Goal: Information Seeking & Learning: Find specific fact

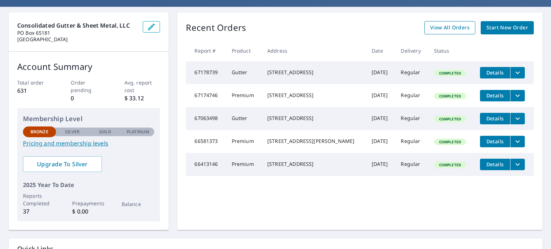
scroll to position [30, 0]
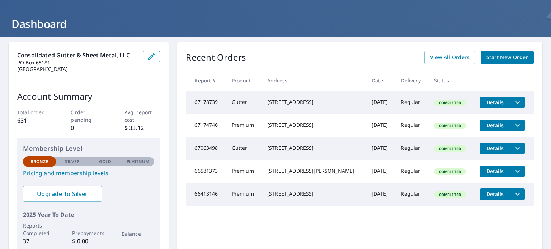
drag, startPoint x: 192, startPoint y: 105, endPoint x: 318, endPoint y: 99, distance: 125.7
click at [318, 99] on tr "67178739 Gutter [STREET_ADDRESS] [DATE] Regular Completed Details" at bounding box center [360, 102] width 348 height 23
copy tr "67178739 Gutter [STREET_ADDRESS]"
click at [269, 102] on div "[STREET_ADDRESS]" at bounding box center [313, 102] width 93 height 7
drag, startPoint x: 268, startPoint y: 100, endPoint x: 315, endPoint y: 99, distance: 46.3
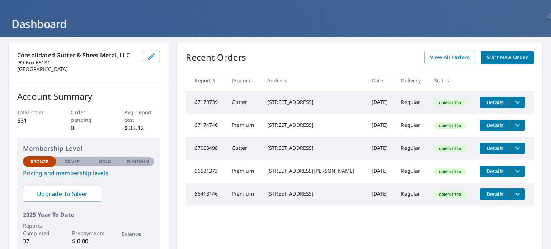
click at [315, 99] on div "[STREET_ADDRESS]" at bounding box center [313, 102] width 93 height 7
copy div "[STREET_ADDRESS]"
click at [513, 100] on icon "filesDropdownBtn-67178739" at bounding box center [517, 102] width 9 height 9
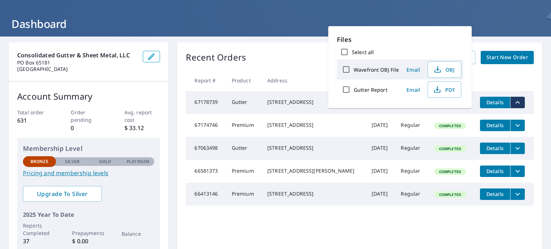
click at [508, 77] on th at bounding box center [504, 80] width 60 height 21
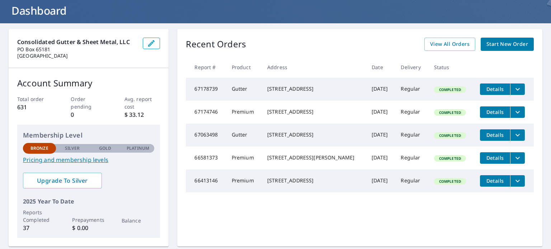
scroll to position [33, 0]
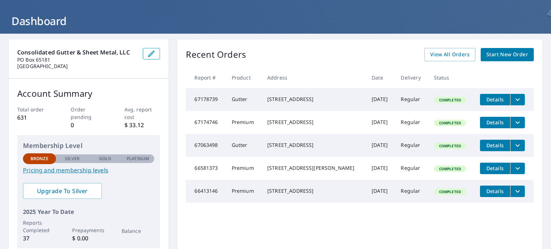
drag, startPoint x: 192, startPoint y: 127, endPoint x: 316, endPoint y: 121, distance: 123.6
click at [316, 121] on tr "67174746 Premium [STREET_ADDRESS] [DATE] Regular Completed Details" at bounding box center [360, 122] width 348 height 23
copy tr "67174746 Premium [STREET_ADDRESS]"
